Goal: Find specific page/section: Find specific page/section

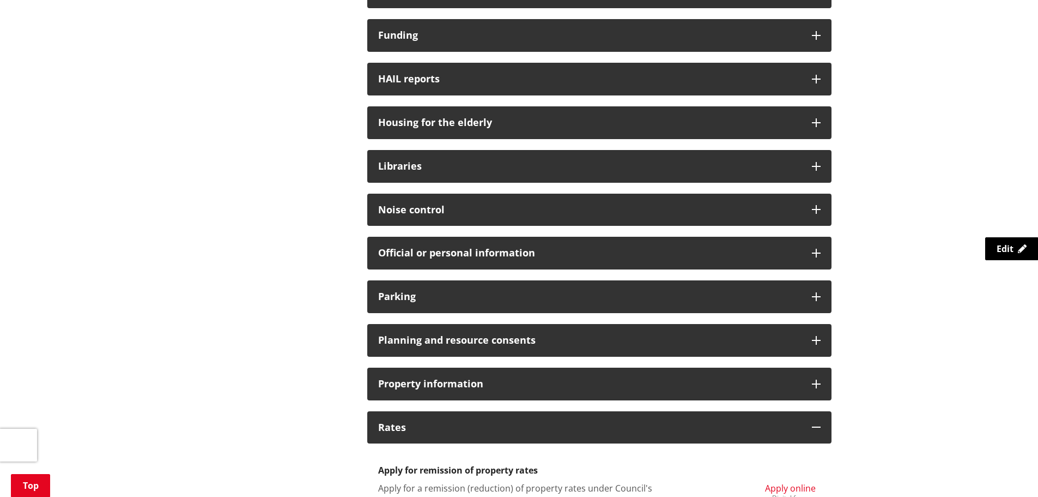
scroll to position [327, 0]
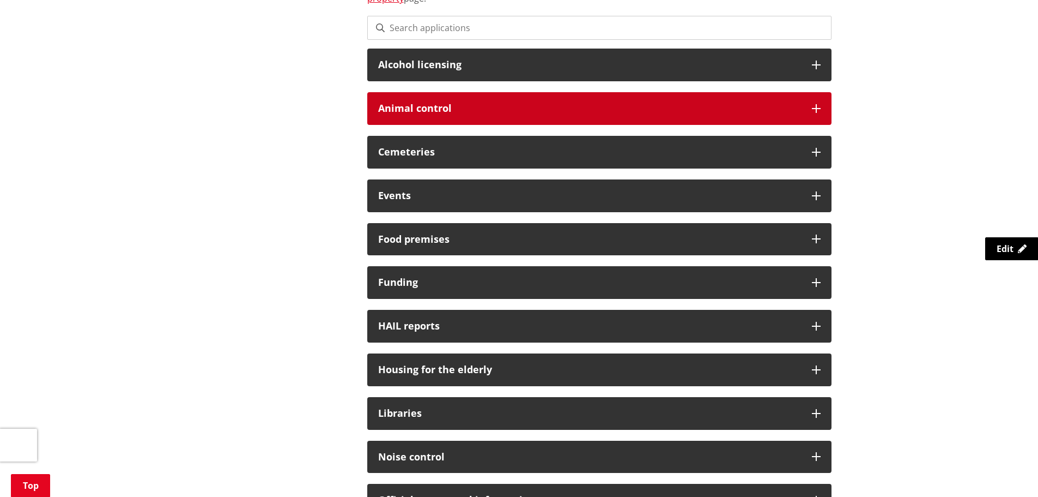
click at [420, 106] on h3 "Animal control" at bounding box center [589, 108] width 423 height 11
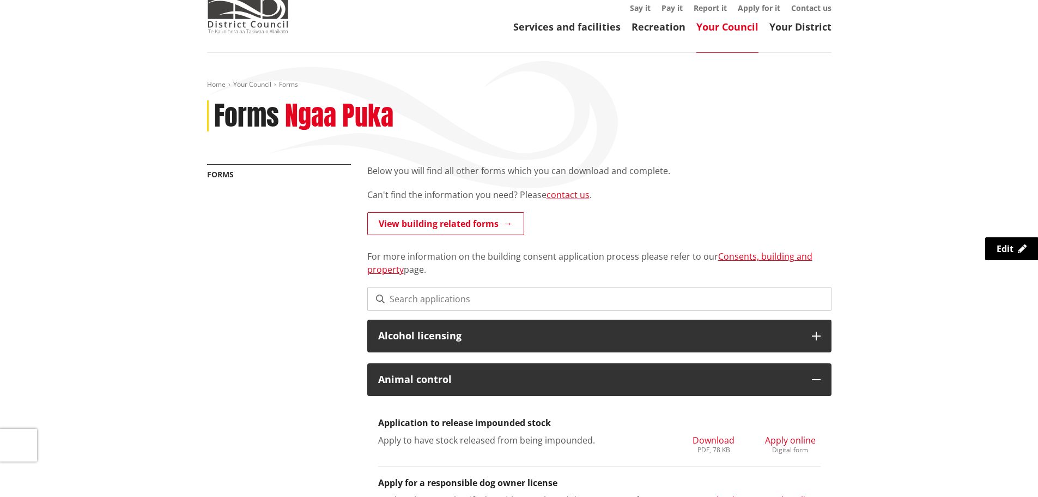
scroll to position [0, 0]
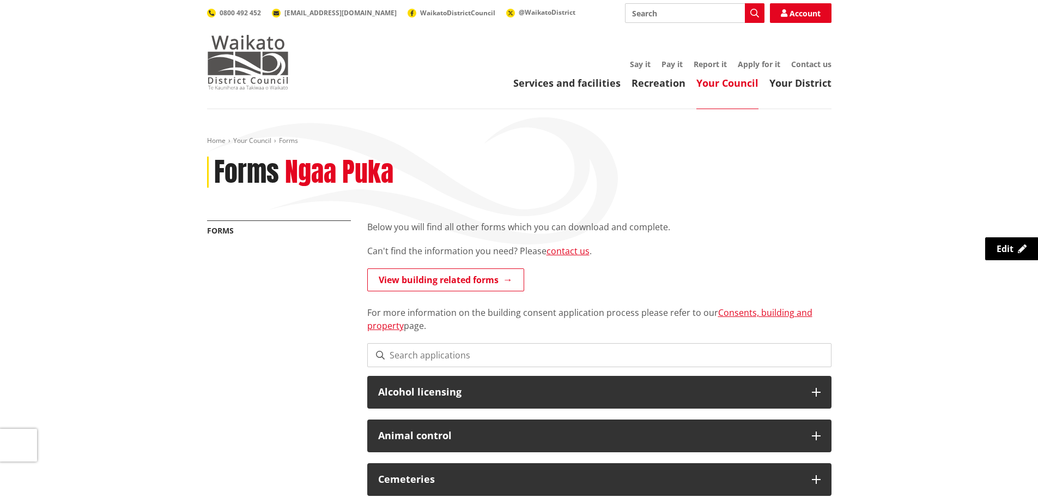
click at [246, 55] on img at bounding box center [248, 62] width 82 height 55
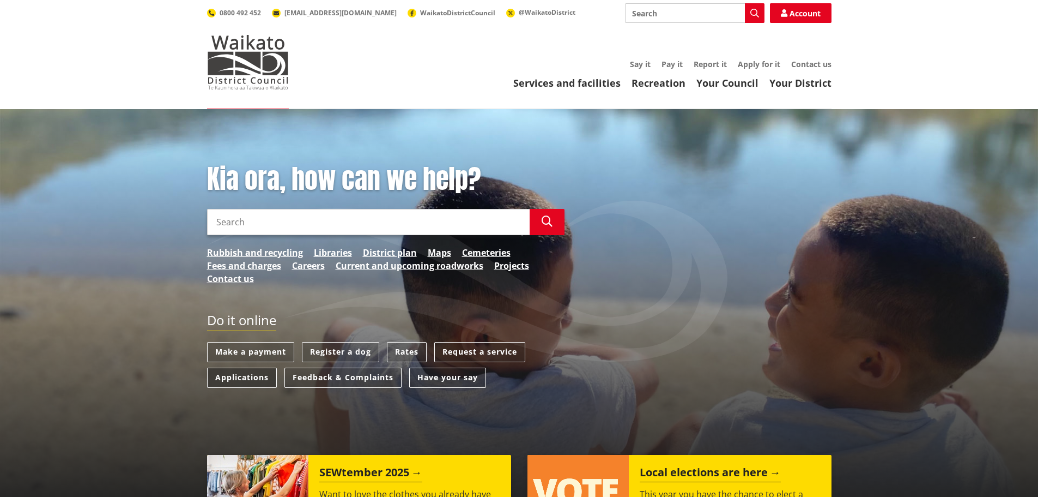
click at [239, 374] on link "Applications" at bounding box center [242, 377] width 70 height 20
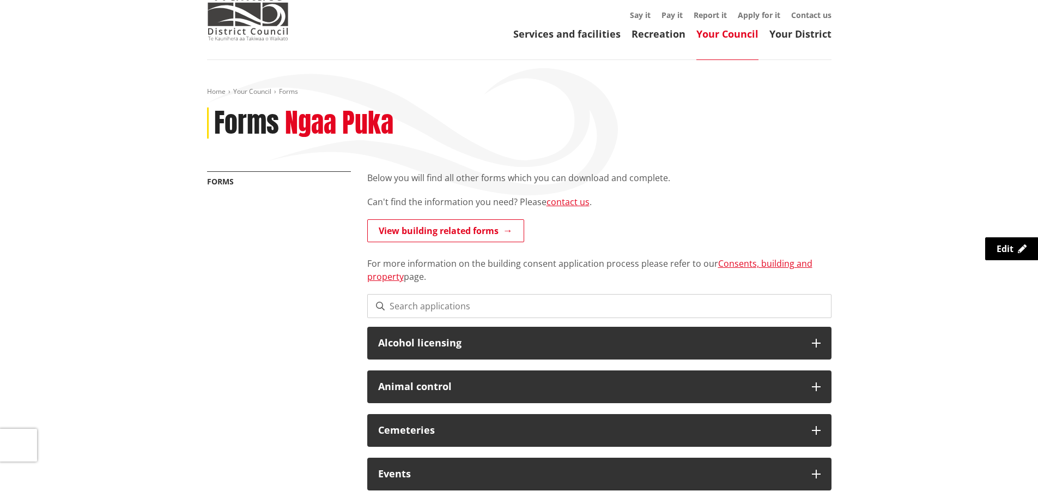
scroll to position [55, 0]
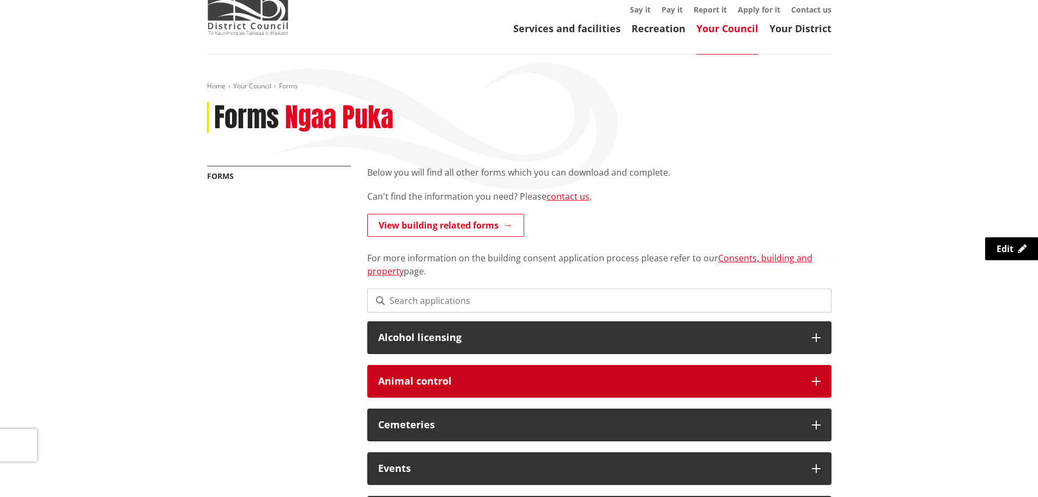
click at [435, 376] on h3 "Animal control" at bounding box center [589, 381] width 423 height 11
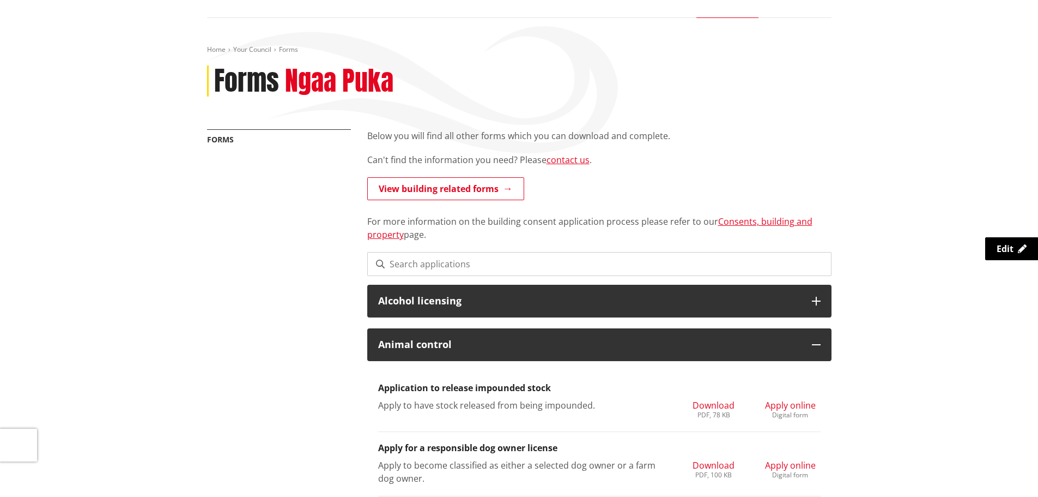
scroll to position [0, 0]
